Goal: Check status: Check status

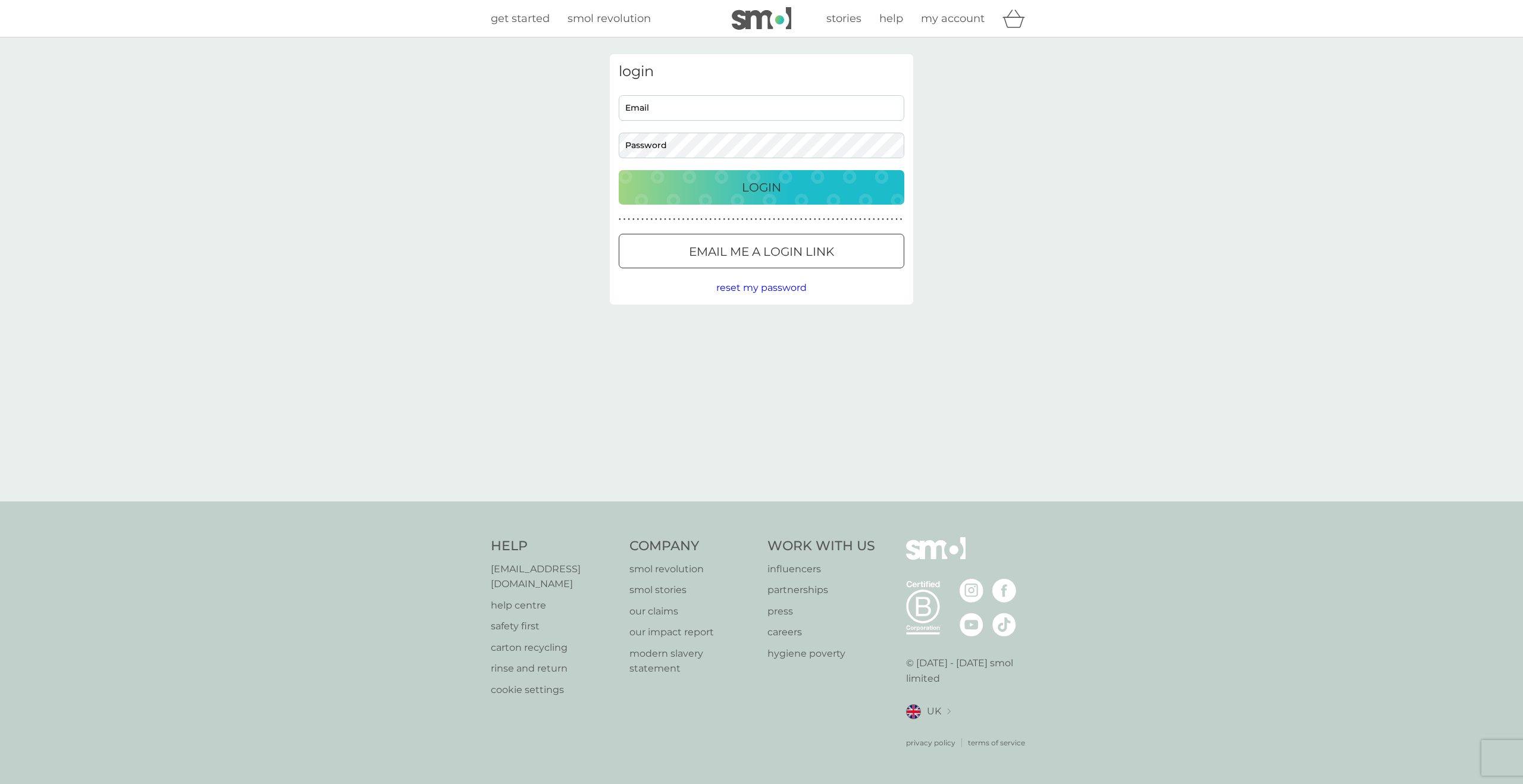
click at [675, 117] on input "Email" at bounding box center [761, 108] width 286 height 26
click at [687, 102] on input "Email" at bounding box center [761, 108] width 286 height 26
click at [0, 783] on com-1password-button at bounding box center [0, 784] width 0 height 0
click at [695, 113] on input "Email" at bounding box center [761, 108] width 286 height 26
type input "[PERSON_NAME][EMAIL_ADDRESS][DOMAIN_NAME]"
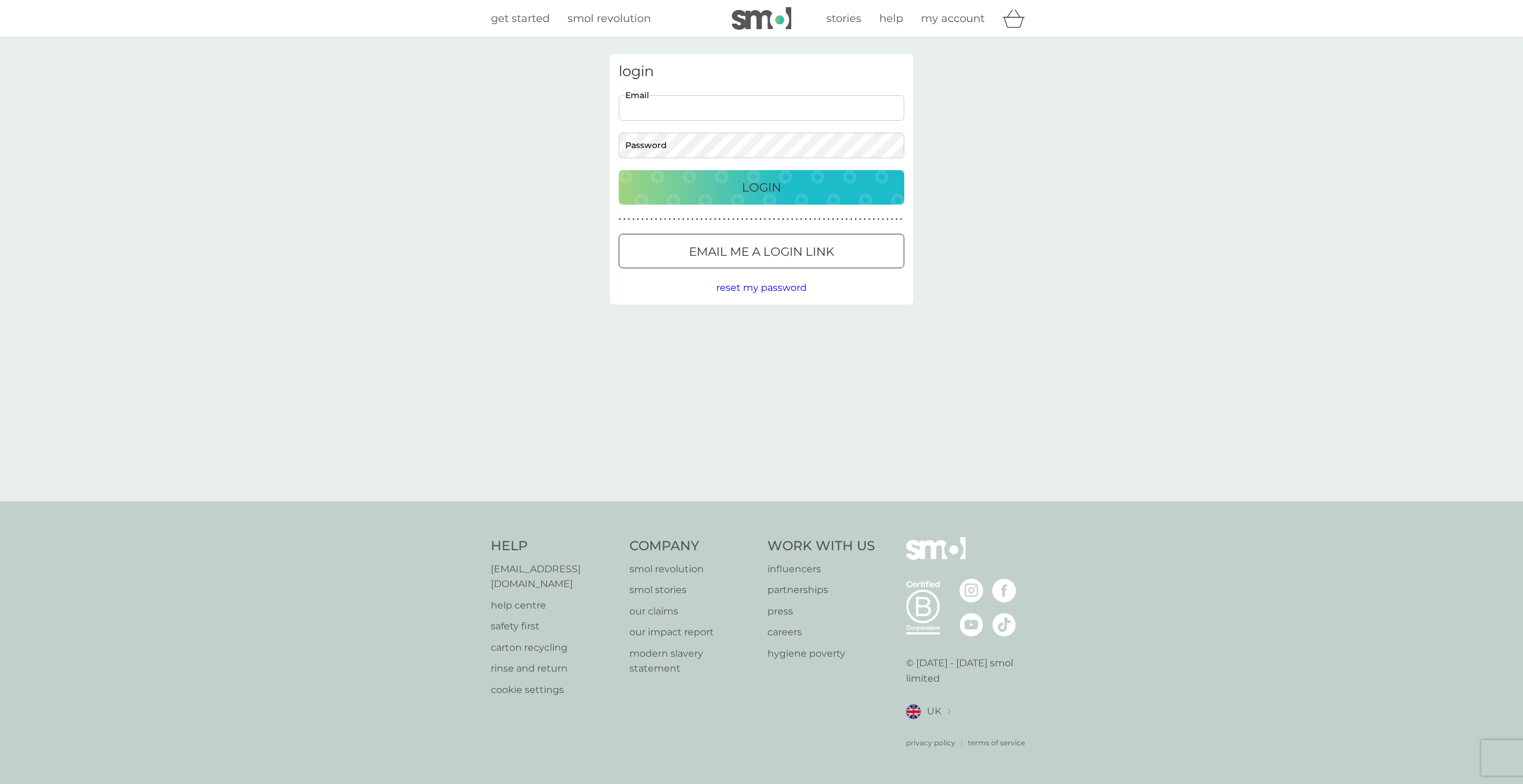
click at [642, 97] on input "Email" at bounding box center [761, 108] width 286 height 26
click at [695, 108] on input "Email" at bounding box center [761, 108] width 286 height 26
click at [677, 105] on input "Email" at bounding box center [761, 108] width 286 height 26
type input "[PERSON_NAME][EMAIL_ADDRESS][DOMAIN_NAME]"
click at [670, 199] on button "Login" at bounding box center [761, 187] width 286 height 35
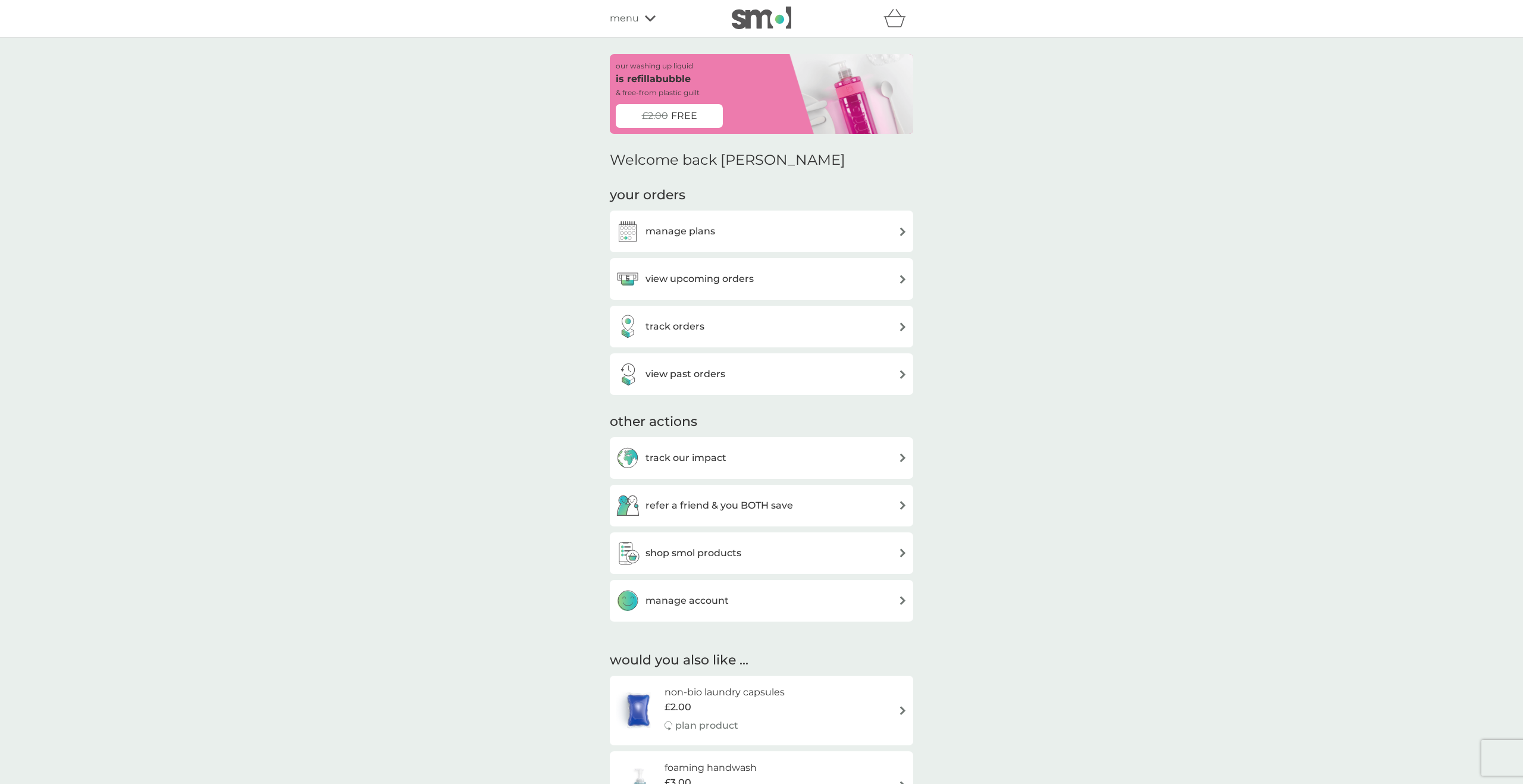
click at [741, 313] on div "track orders" at bounding box center [761, 327] width 303 height 42
click at [735, 320] on div "track orders" at bounding box center [762, 327] width 291 height 24
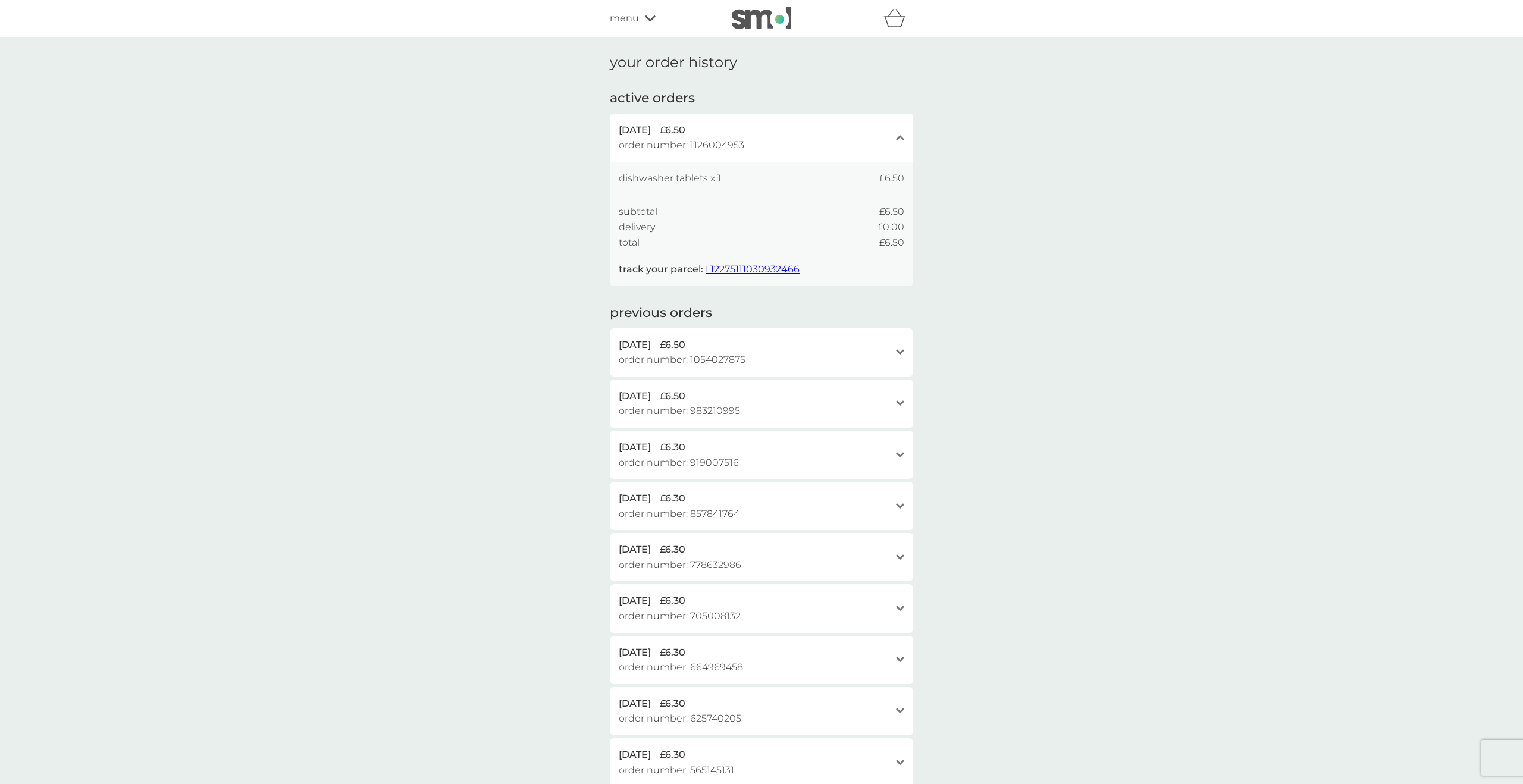
click at [753, 268] on span "L12275111030932466" at bounding box center [752, 269] width 94 height 11
